Goal: Use online tool/utility: Utilize a website feature to perform a specific function

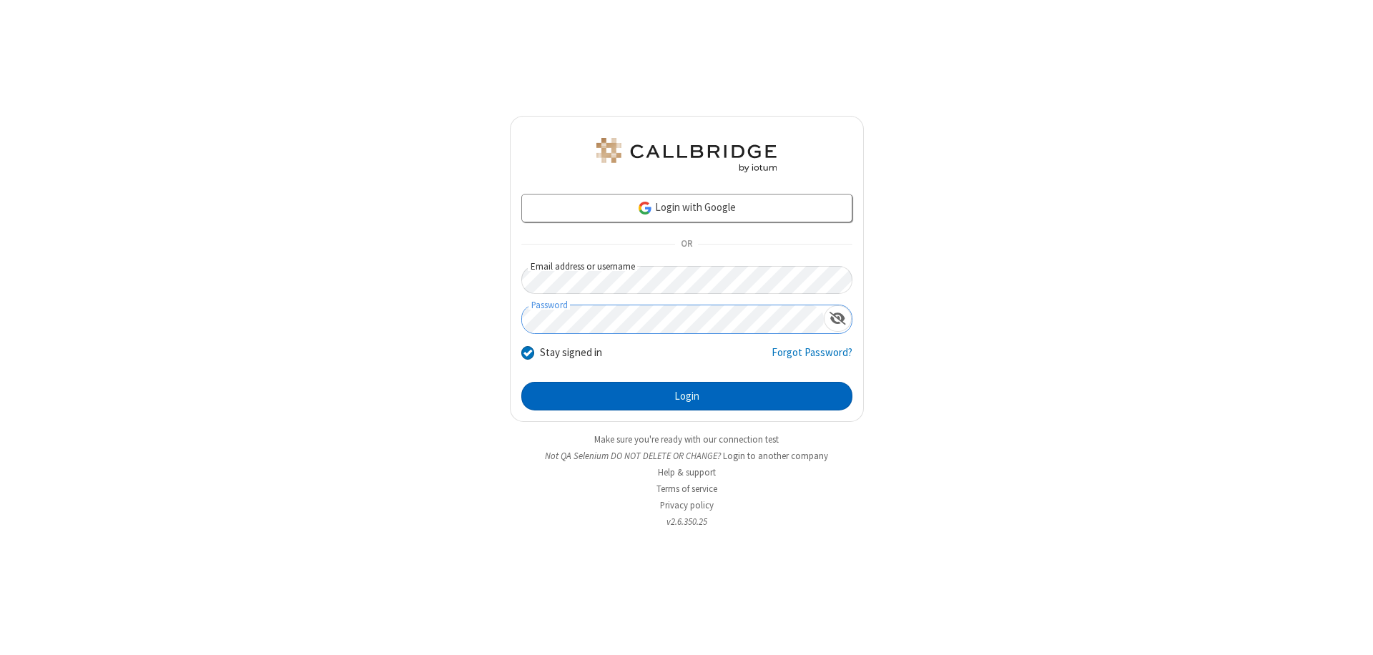
click at [687, 396] on button "Login" at bounding box center [686, 396] width 331 height 29
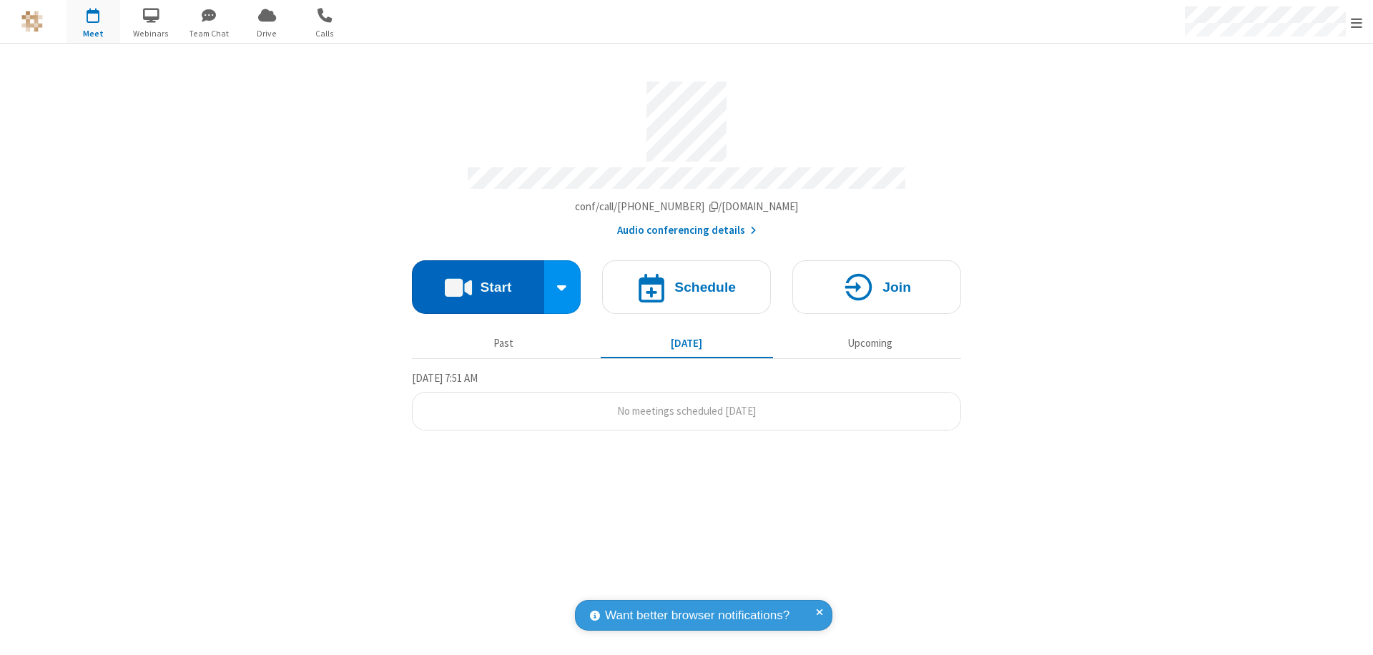
click at [478, 280] on button "Start" at bounding box center [478, 287] width 132 height 54
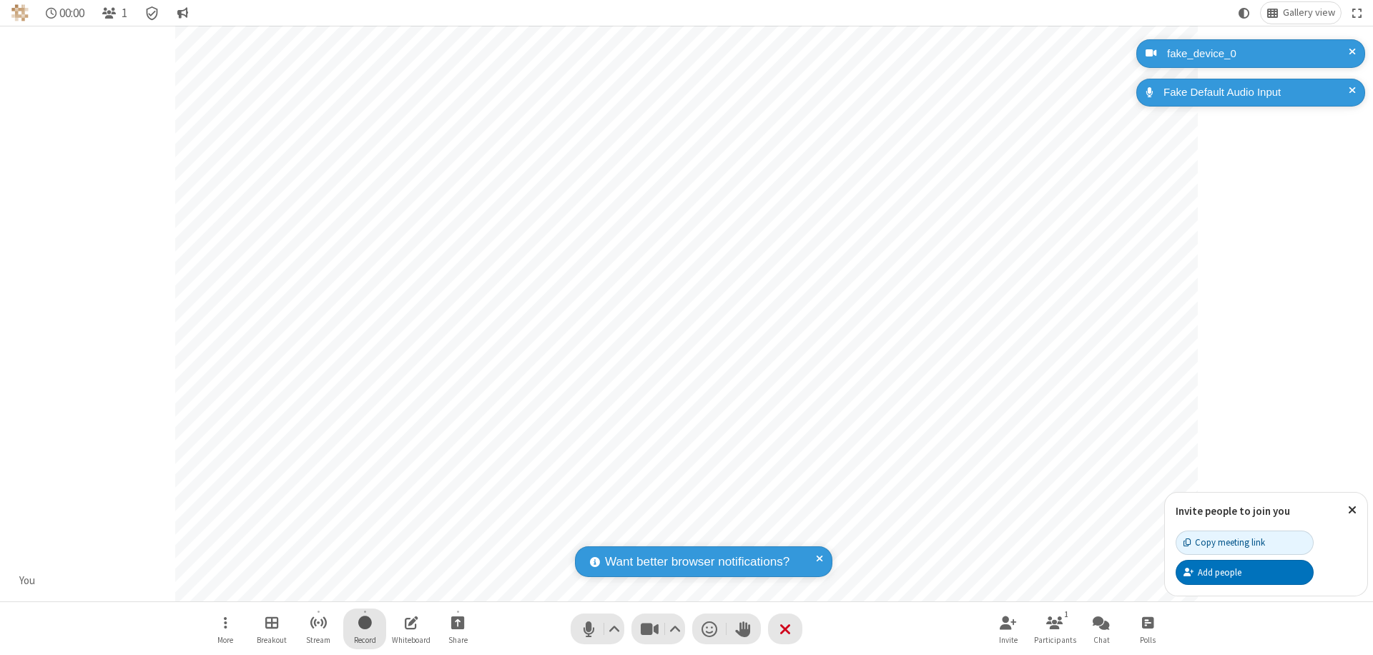
click at [365, 629] on span "Start recording" at bounding box center [365, 623] width 14 height 18
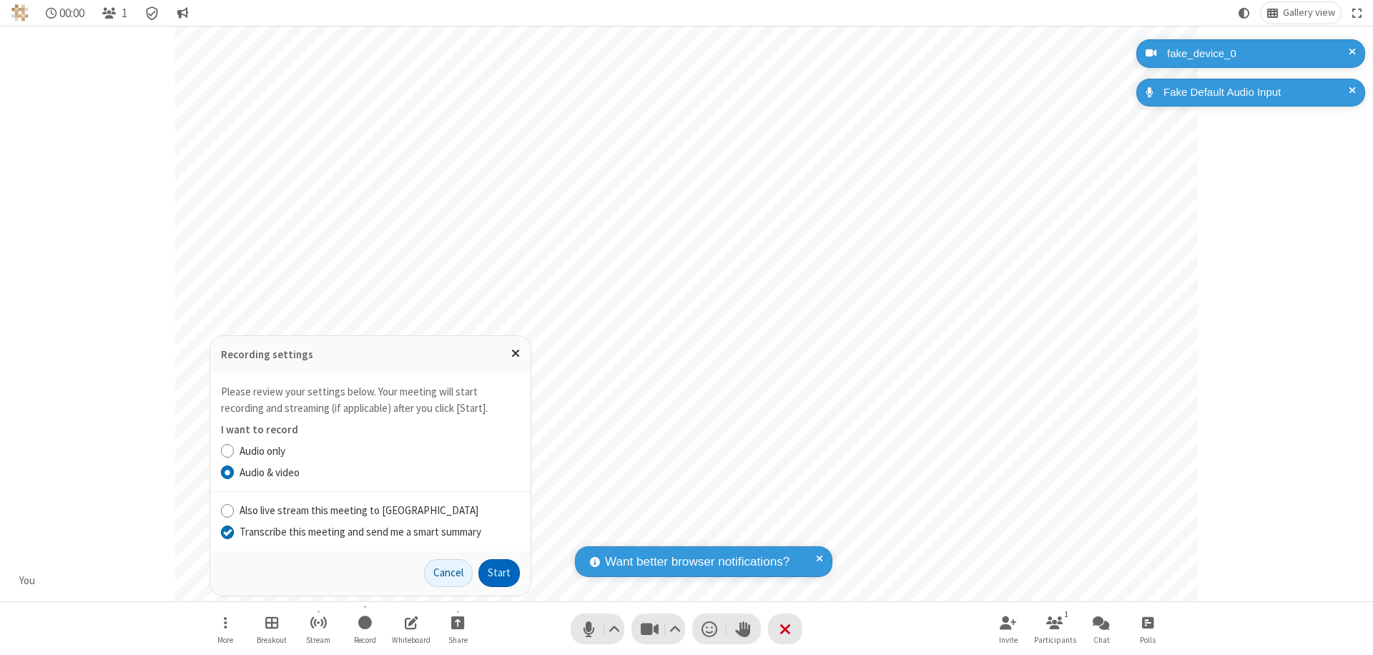
click at [227, 531] on input "Transcribe this meeting and send me a smart summary" at bounding box center [228, 531] width 14 height 15
click at [499, 573] on button "Start" at bounding box center [499, 573] width 41 height 29
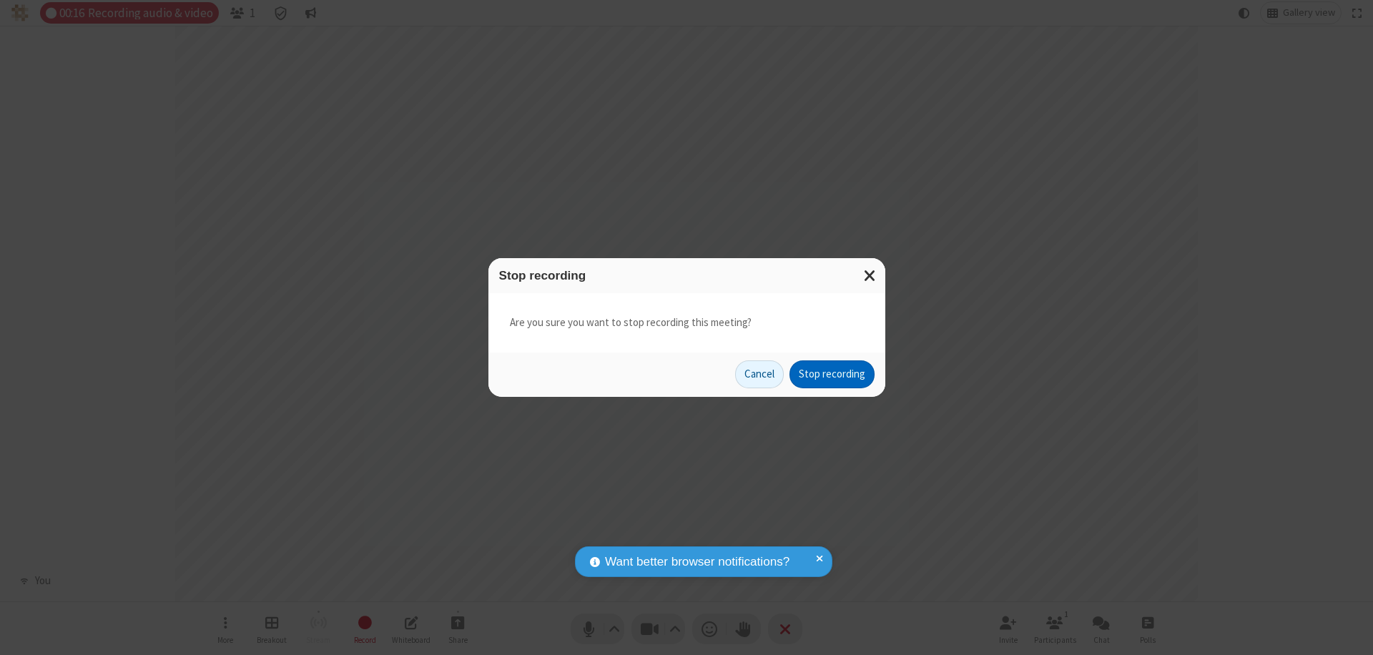
click at [832, 374] on button "Stop recording" at bounding box center [832, 375] width 85 height 29
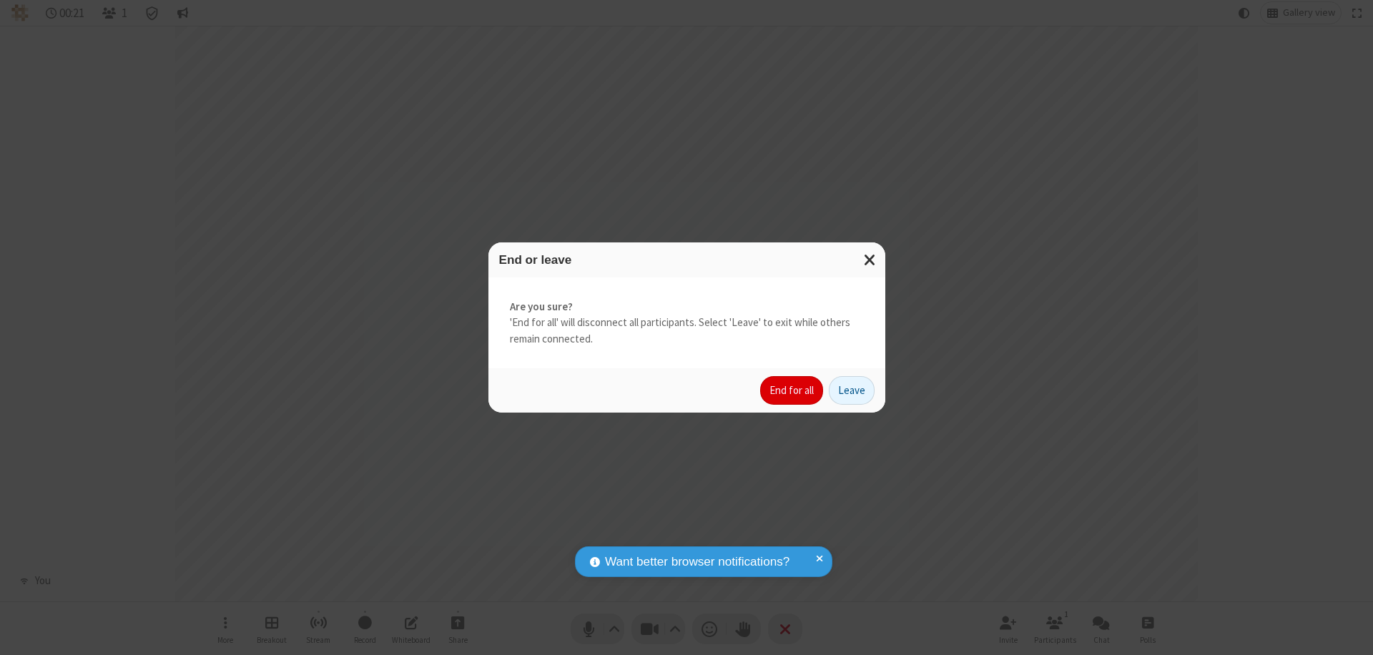
click at [793, 391] on button "End for all" at bounding box center [791, 390] width 63 height 29
